Goal: Information Seeking & Learning: Understand process/instructions

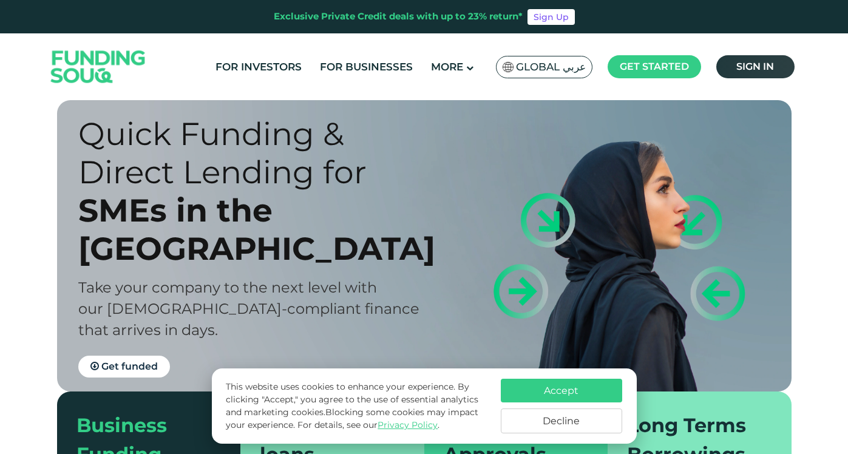
click at [743, 66] on span "Sign in" at bounding box center [755, 67] width 38 height 12
click at [376, 72] on link "For Businesses" at bounding box center [366, 67] width 99 height 20
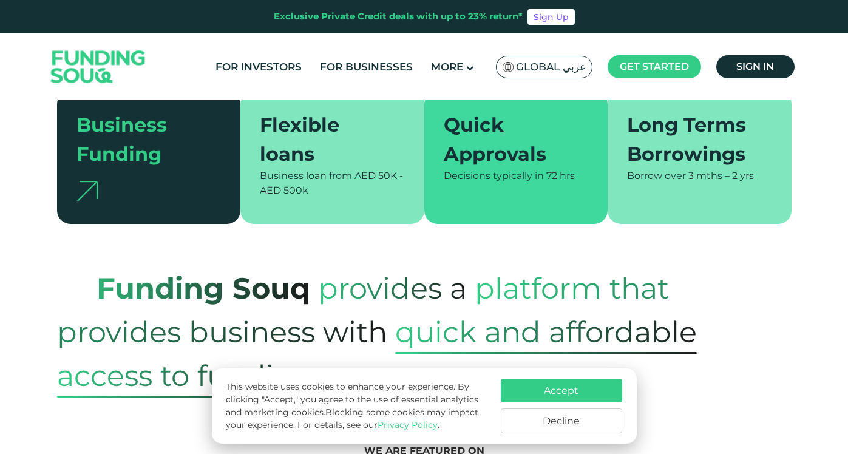
scroll to position [841, 0]
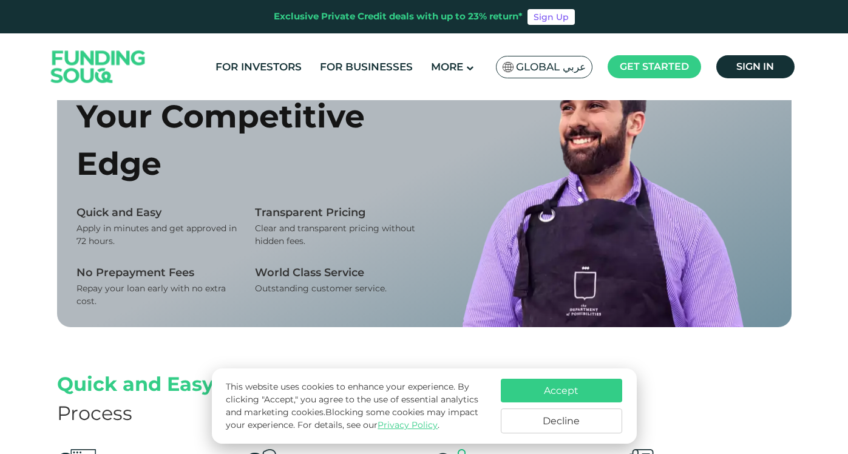
click at [456, 53] on ul "For Investors For Businesses More About Us How It Works" at bounding box center [503, 67] width 594 height 29
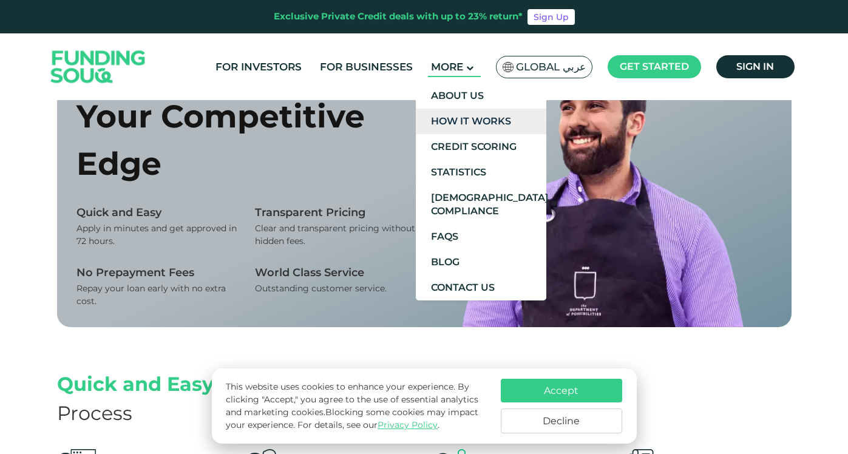
click at [498, 120] on link "How It Works" at bounding box center [481, 121] width 130 height 25
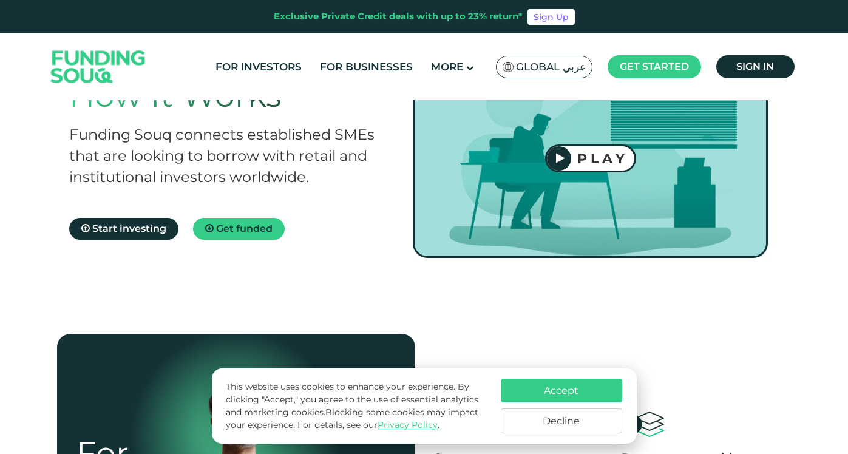
scroll to position [75, 0]
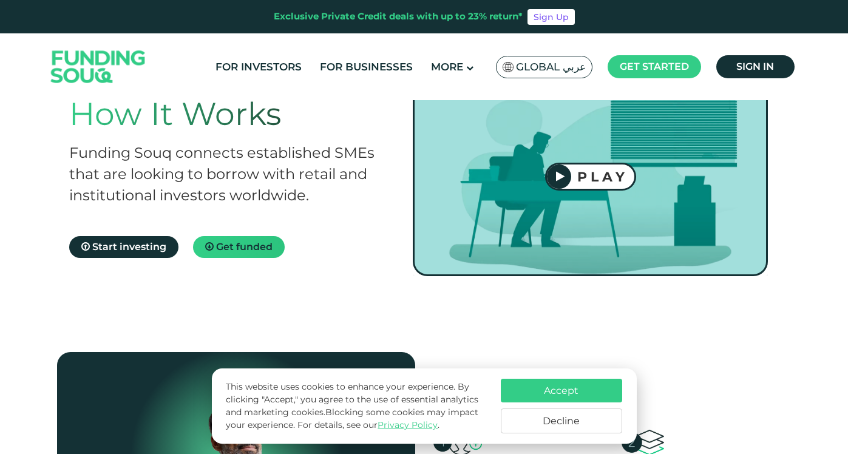
click at [264, 251] on span "Get funded" at bounding box center [244, 247] width 56 height 12
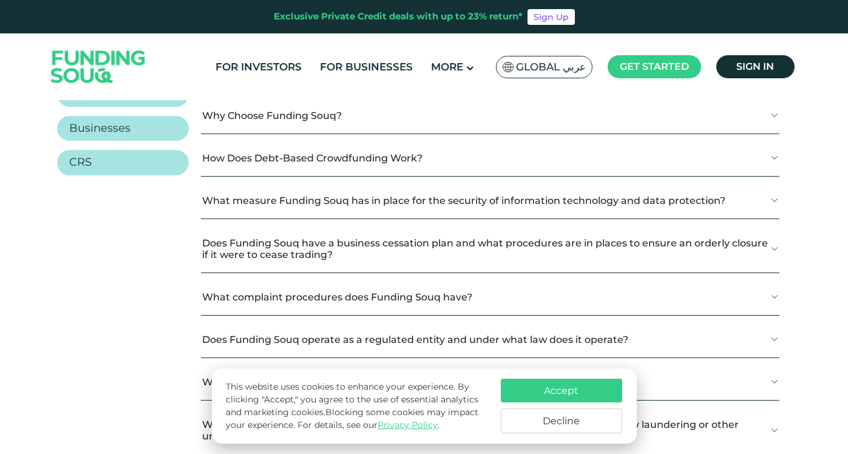
scroll to position [1203, 0]
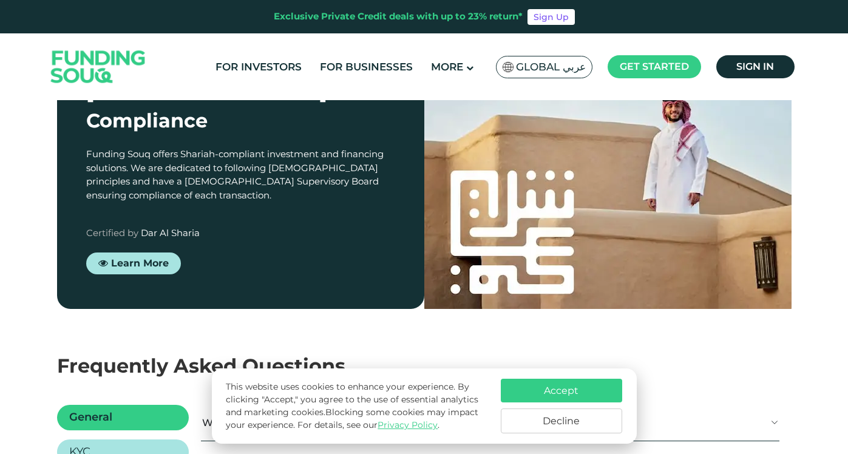
click at [181, 252] on div "Learn More" at bounding box center [240, 263] width 309 height 22
click at [163, 257] on span "Learn More" at bounding box center [140, 263] width 58 height 12
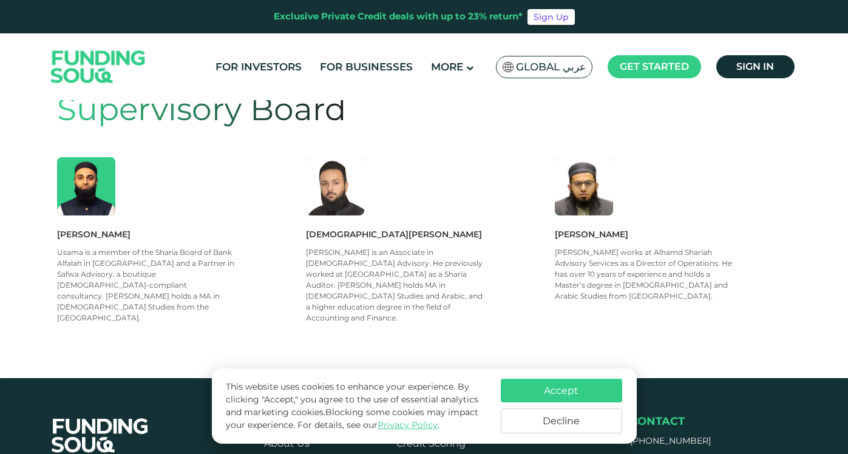
scroll to position [657, 0]
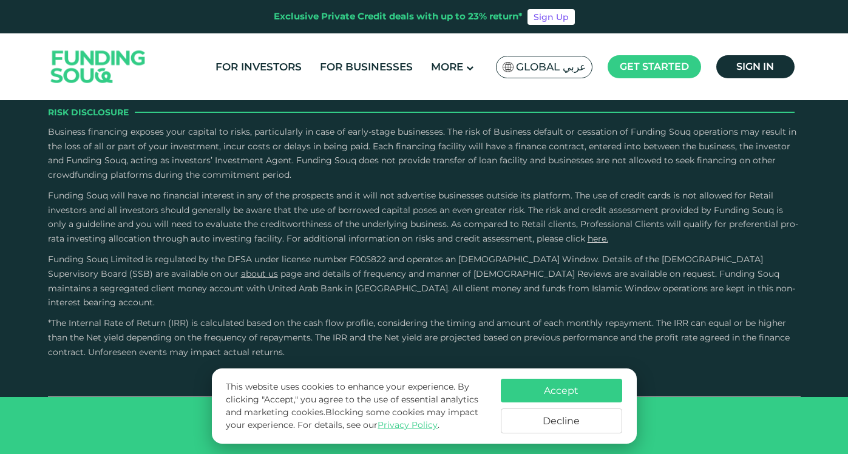
scroll to position [2368, 0]
